Goal: Task Accomplishment & Management: Manage account settings

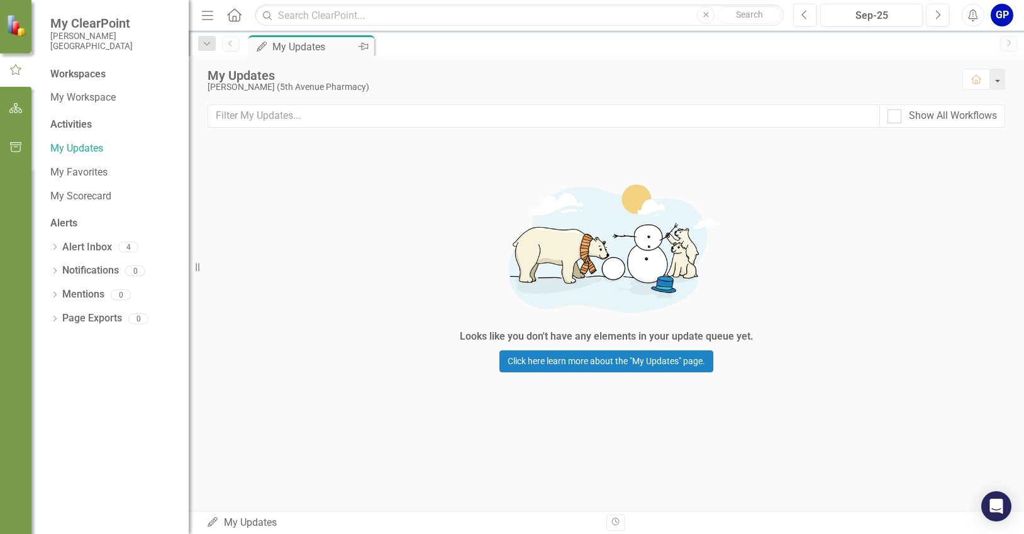
click at [318, 50] on div "My Updates" at bounding box center [313, 47] width 83 height 16
click at [127, 247] on div "4" at bounding box center [128, 247] width 20 height 11
click at [96, 247] on link "Alert Inbox" at bounding box center [87, 247] width 50 height 14
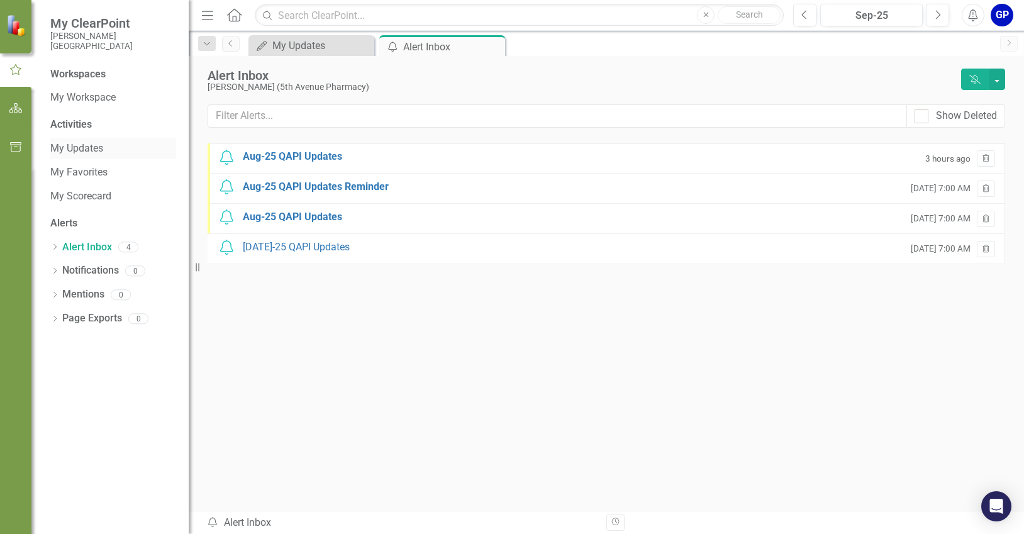
click at [84, 145] on link "My Updates" at bounding box center [113, 149] width 126 height 14
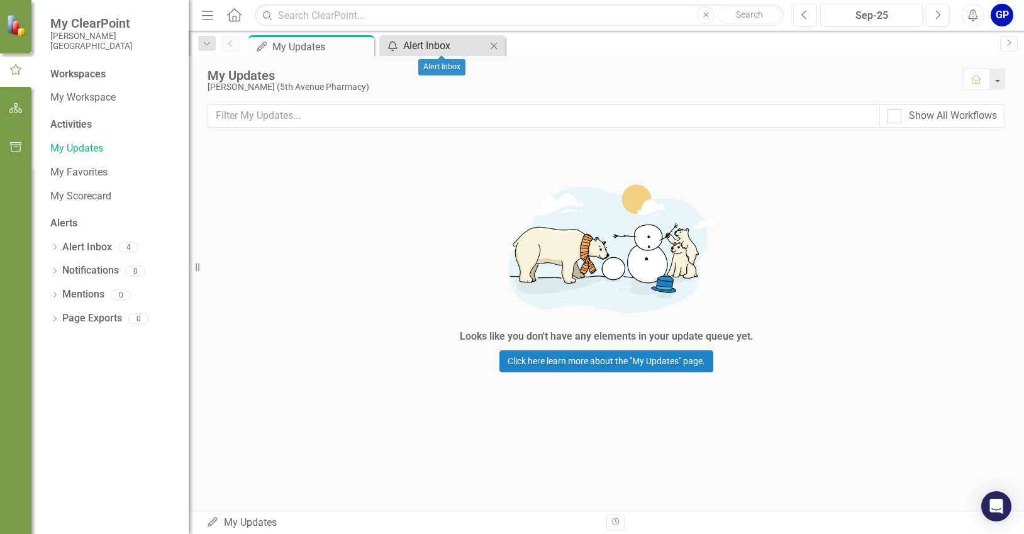
click at [430, 47] on div "Alert Inbox" at bounding box center [444, 46] width 83 height 16
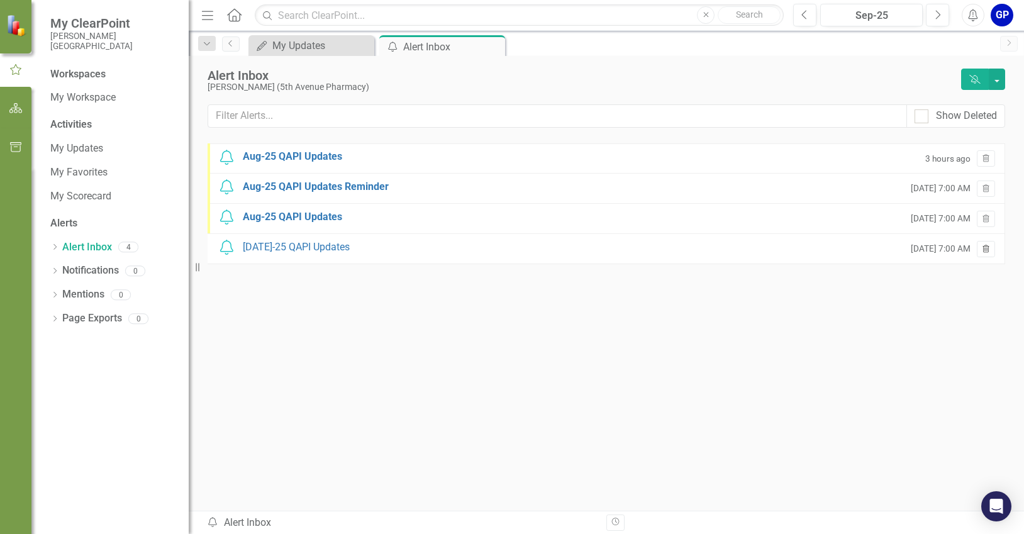
click at [985, 250] on icon "Trash" at bounding box center [985, 250] width 9 height 8
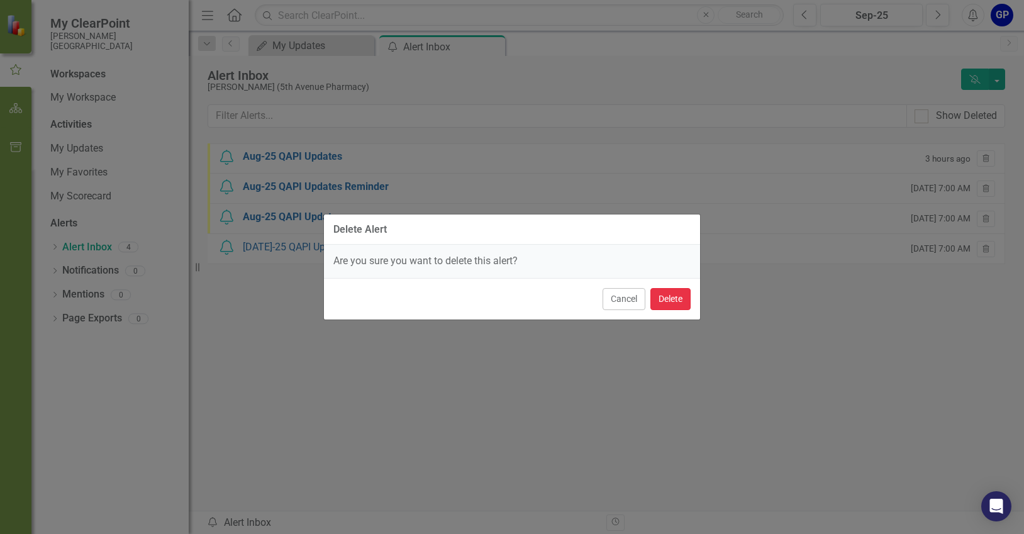
click at [659, 300] on button "Delete" at bounding box center [670, 299] width 40 height 22
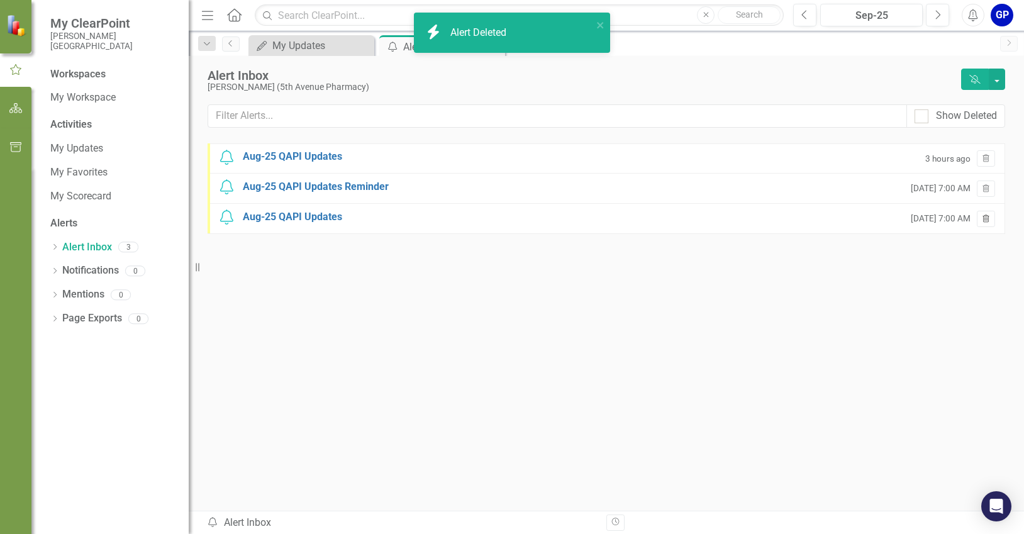
click at [981, 216] on icon "Trash" at bounding box center [985, 220] width 9 height 8
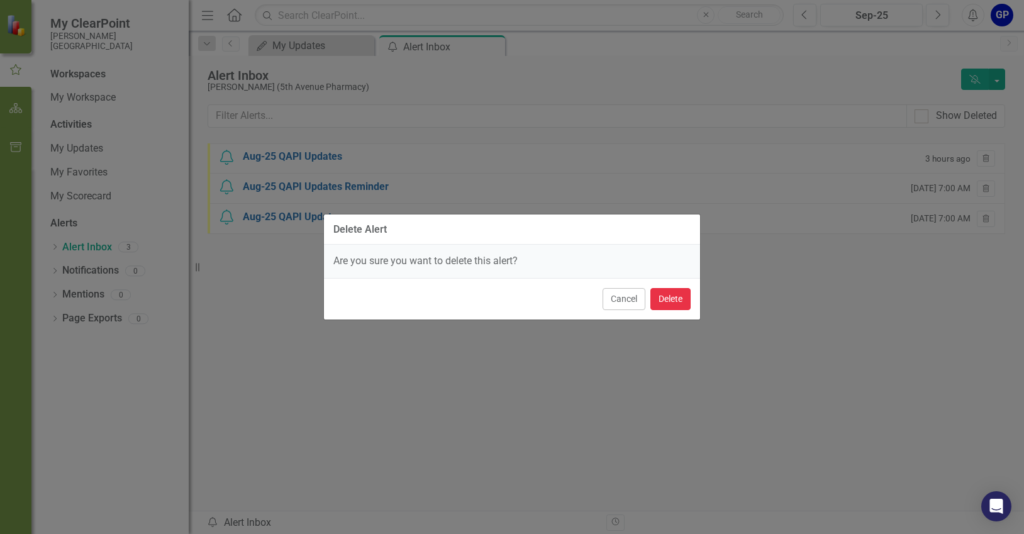
click at [677, 302] on button "Delete" at bounding box center [670, 299] width 40 height 22
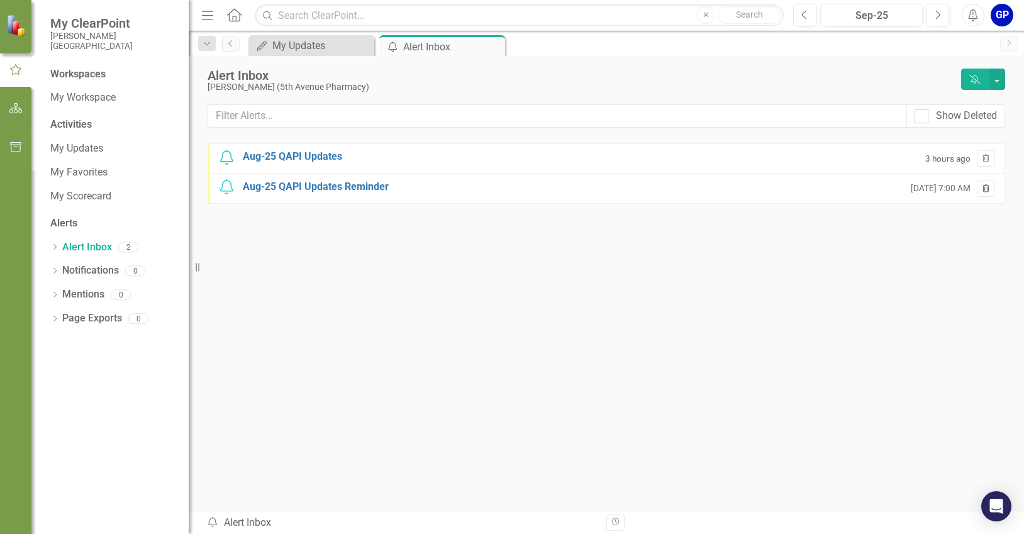
click at [980, 188] on button "Trash" at bounding box center [986, 189] width 18 height 16
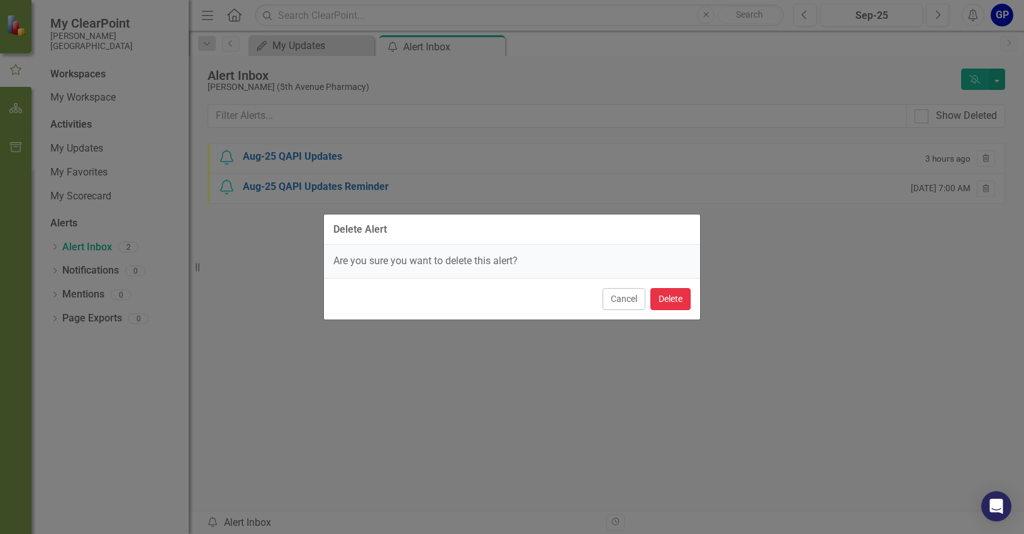
click at [664, 297] on button "Delete" at bounding box center [670, 299] width 40 height 22
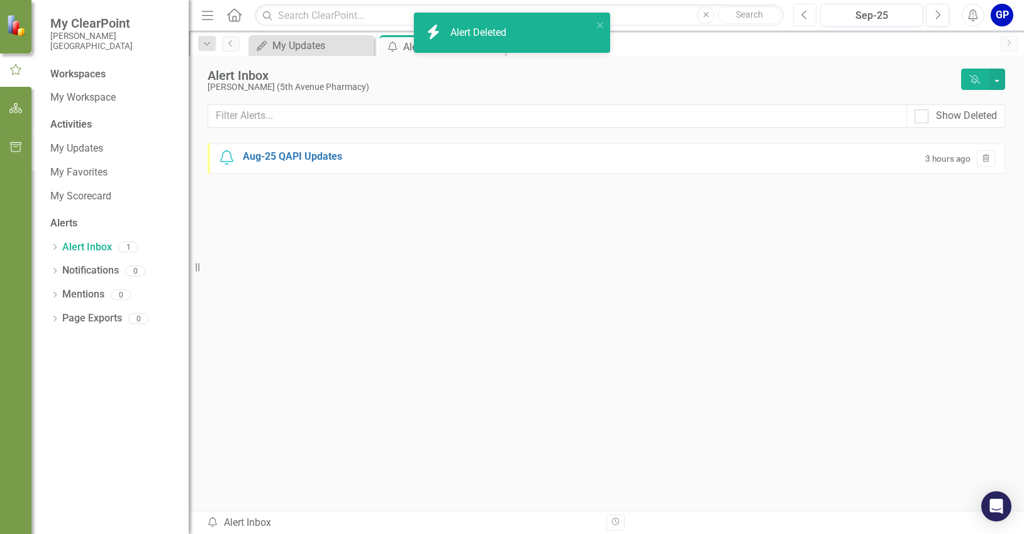
click at [802, 13] on icon "Previous" at bounding box center [804, 14] width 7 height 11
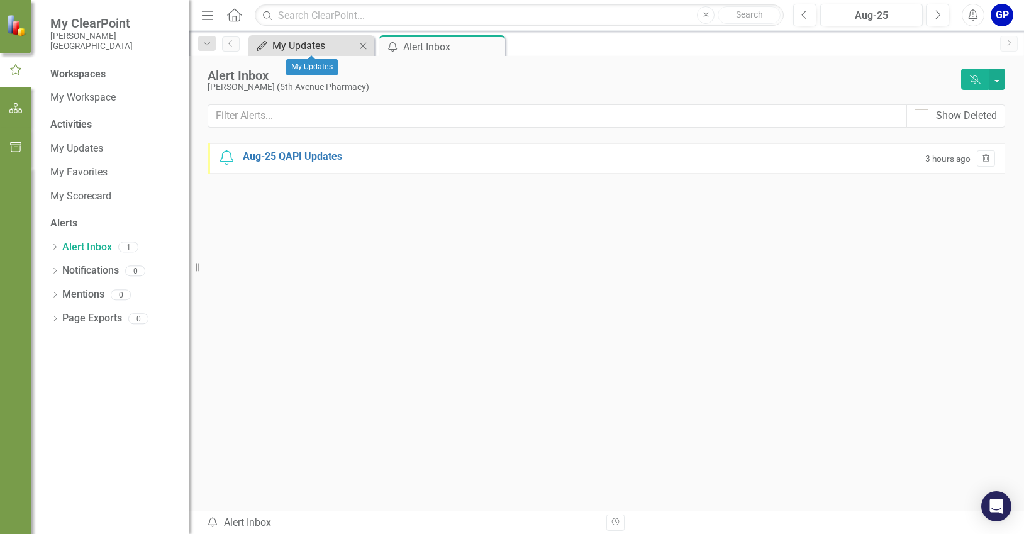
click at [336, 45] on div "My Updates" at bounding box center [313, 46] width 83 height 16
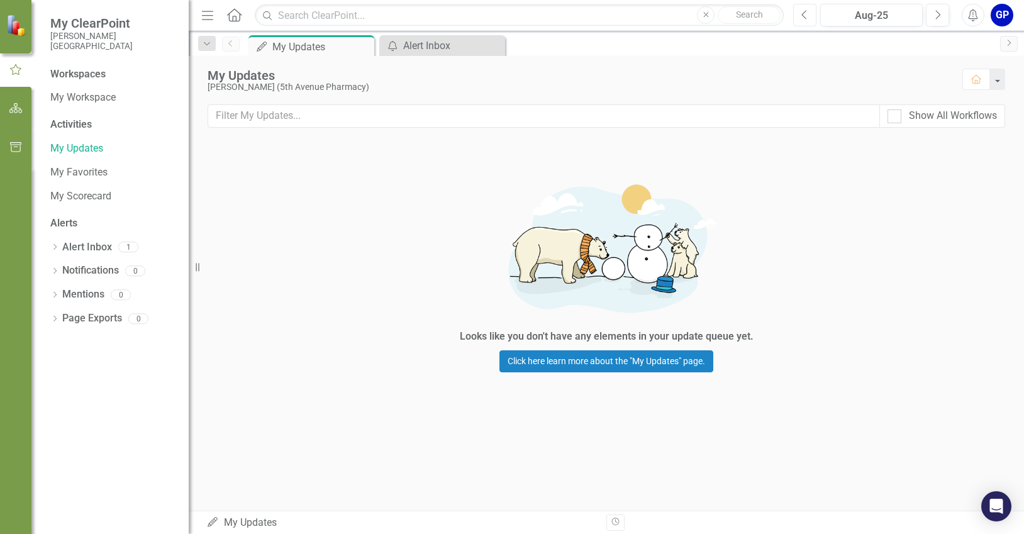
click at [805, 18] on icon "button" at bounding box center [804, 14] width 5 height 9
click at [931, 15] on button "Next" at bounding box center [937, 15] width 23 height 23
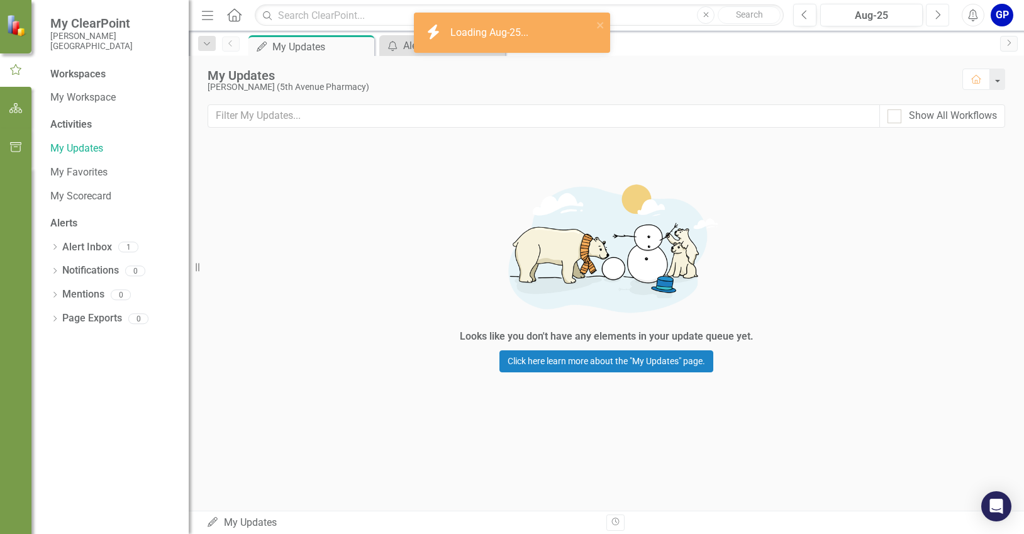
click at [931, 15] on button "Next" at bounding box center [937, 15] width 23 height 23
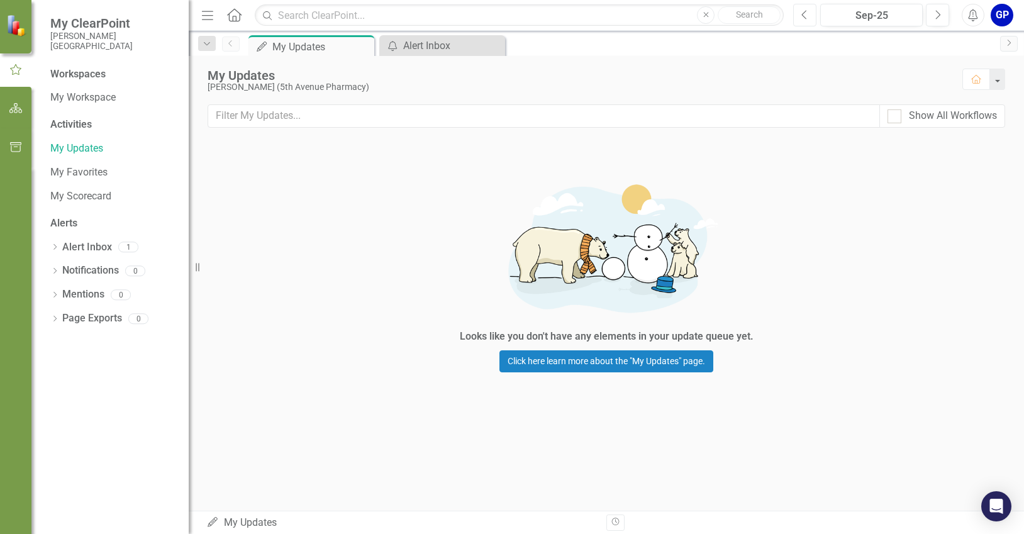
click at [806, 15] on icon "Previous" at bounding box center [804, 14] width 7 height 11
click at [96, 247] on link "Alert Inbox" at bounding box center [87, 247] width 50 height 14
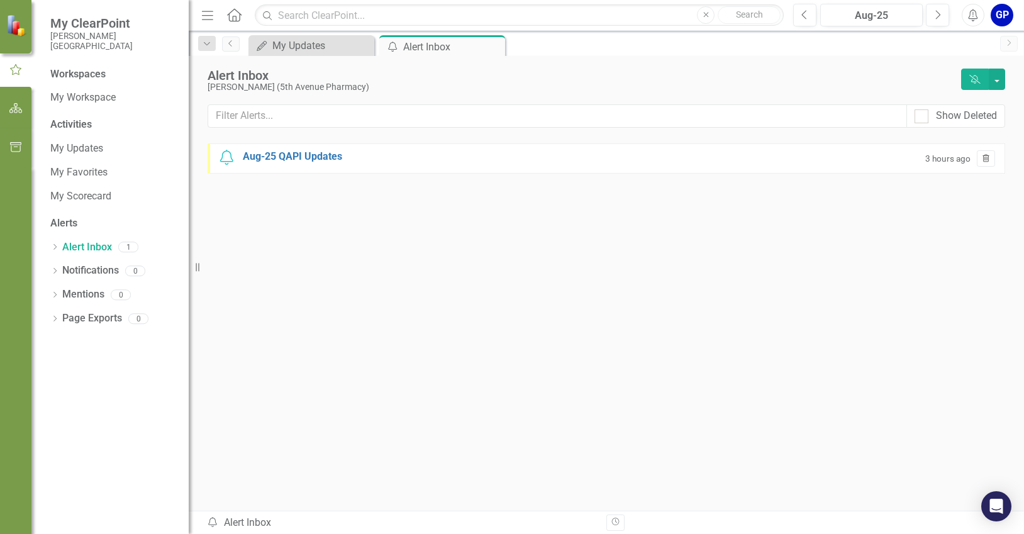
click at [989, 160] on icon "Trash" at bounding box center [985, 159] width 9 height 8
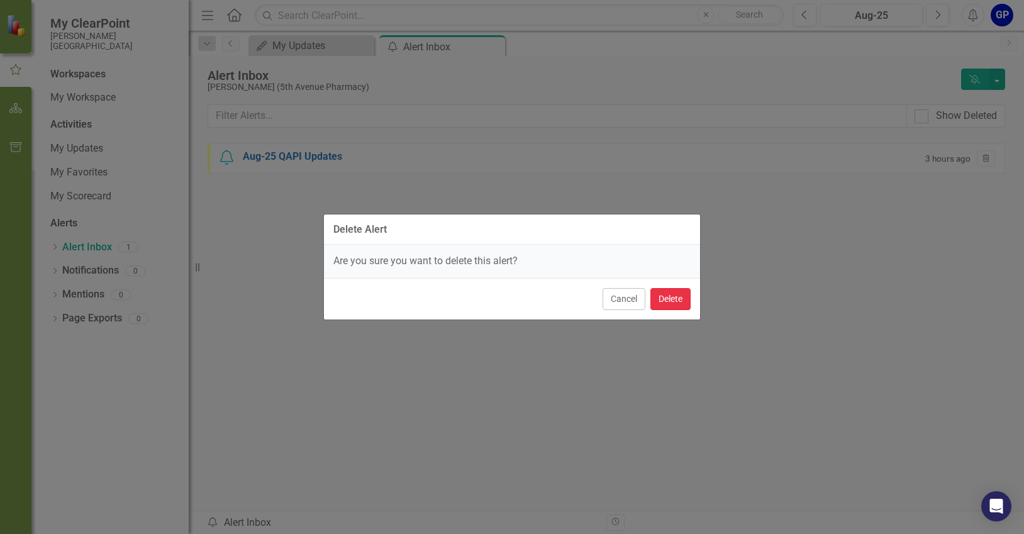
click at [665, 297] on button "Delete" at bounding box center [670, 299] width 40 height 22
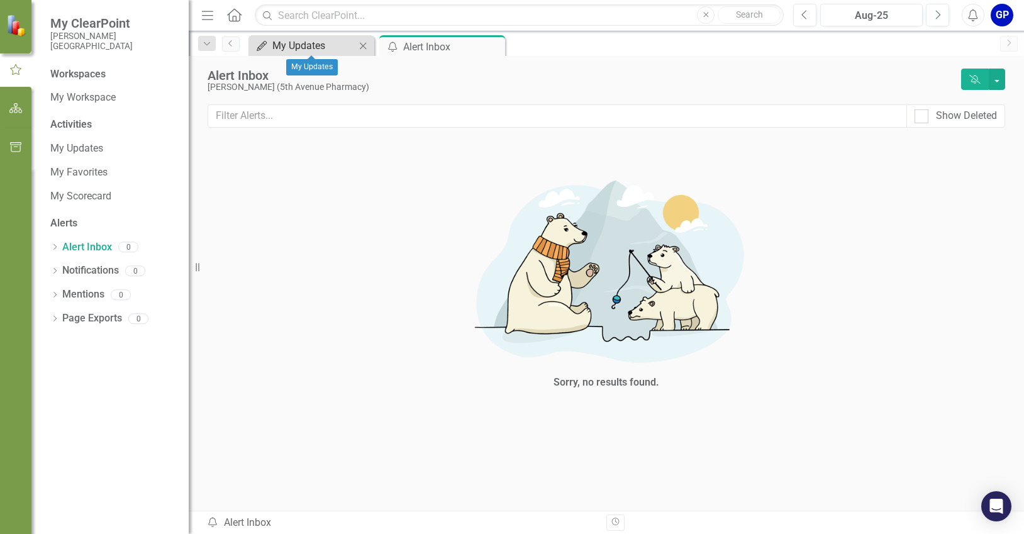
click at [297, 47] on div "My Updates" at bounding box center [313, 46] width 83 height 16
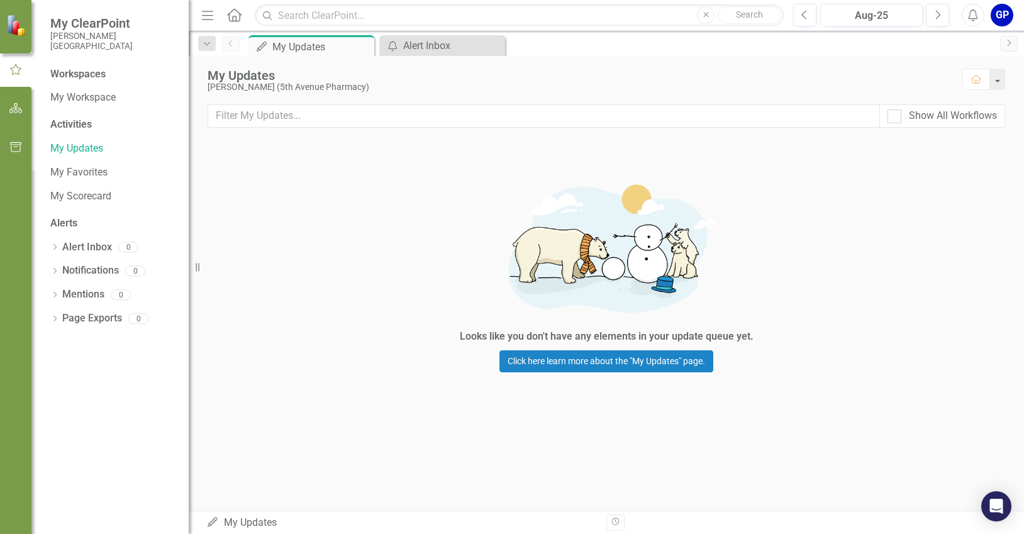
click at [999, 14] on div "GP" at bounding box center [1002, 15] width 23 height 23
click at [961, 157] on link "Logout Log Out" at bounding box center [962, 158] width 99 height 23
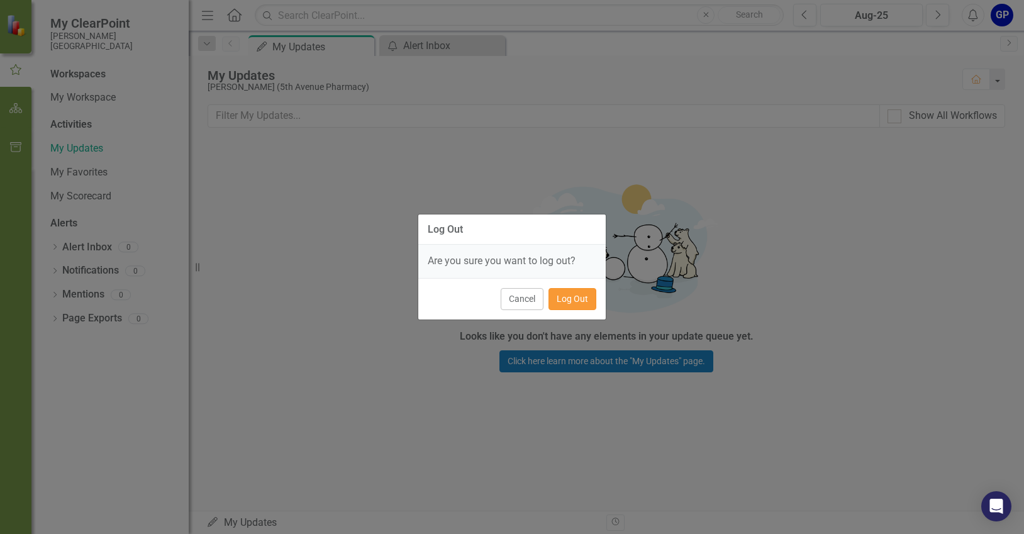
click at [556, 301] on button "Log Out" at bounding box center [572, 299] width 48 height 22
